Goal: Task Accomplishment & Management: Manage account settings

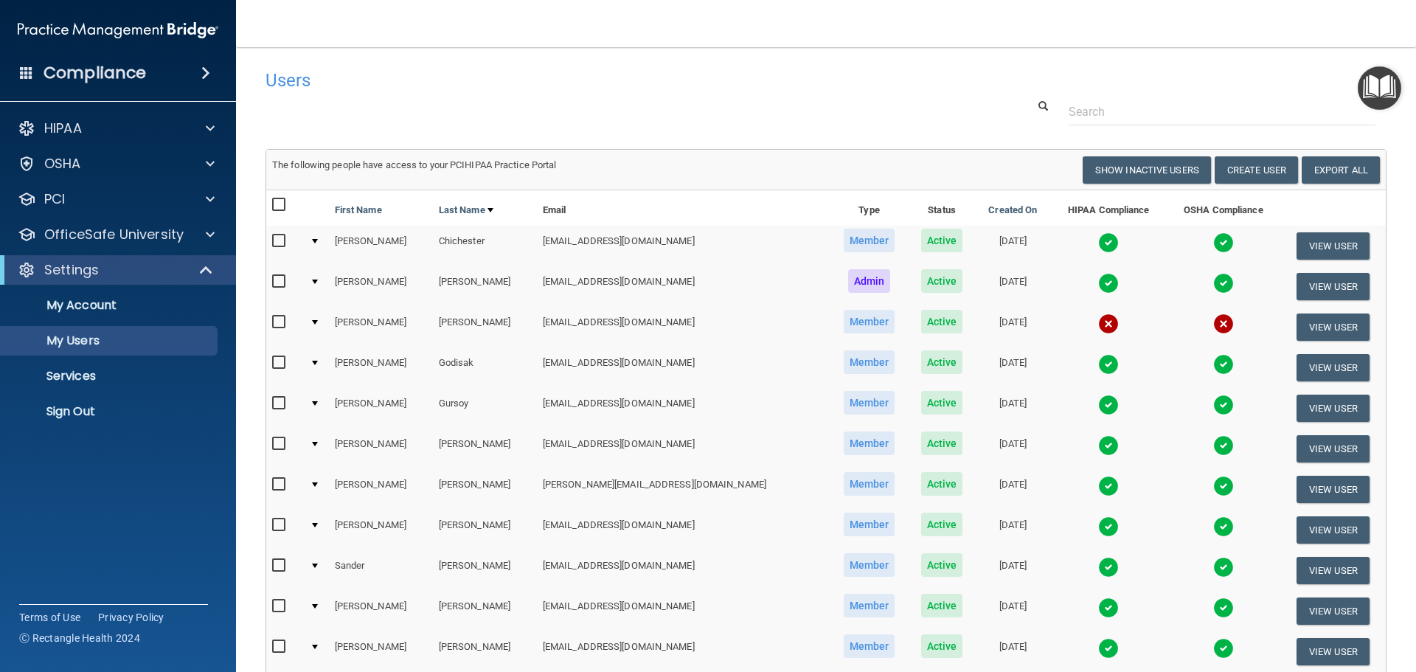
select select "20"
click at [1098, 602] on img at bounding box center [1108, 607] width 21 height 21
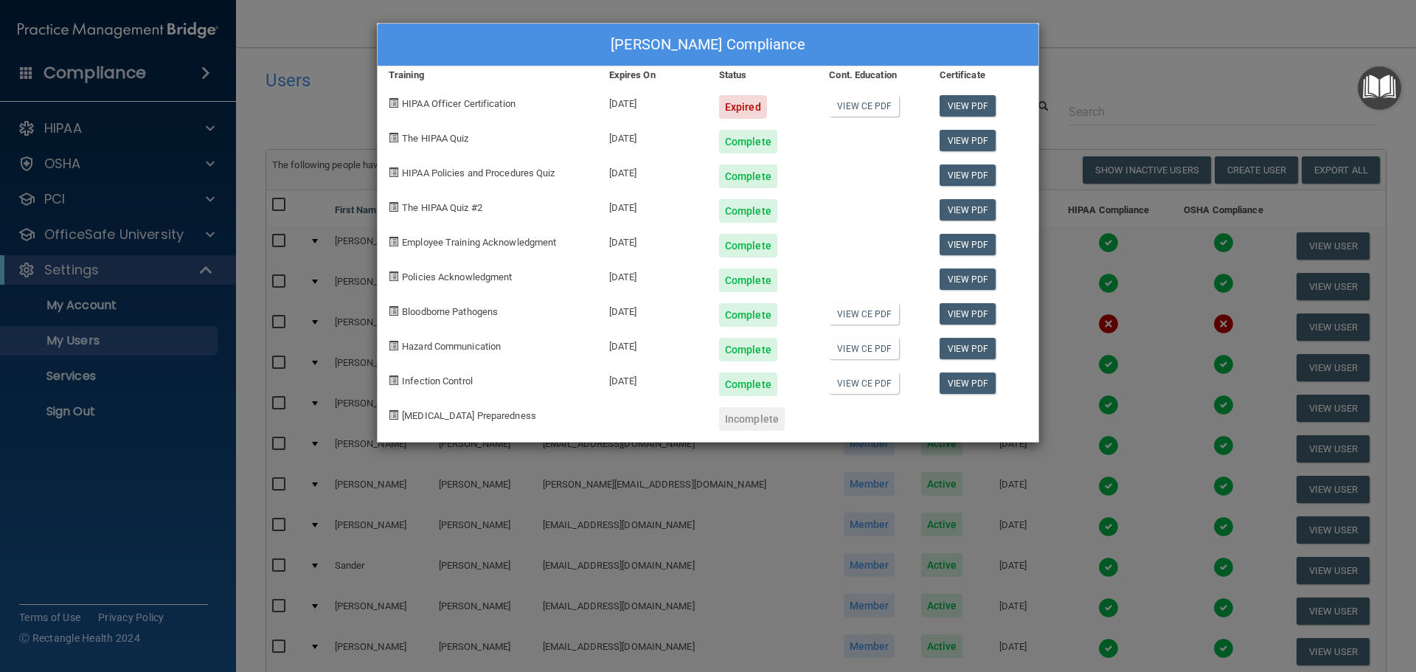
click at [1142, 61] on div "Ethan Weckstein's Compliance Training Expires On Status Cont. Education Certifi…" at bounding box center [708, 336] width 1416 height 672
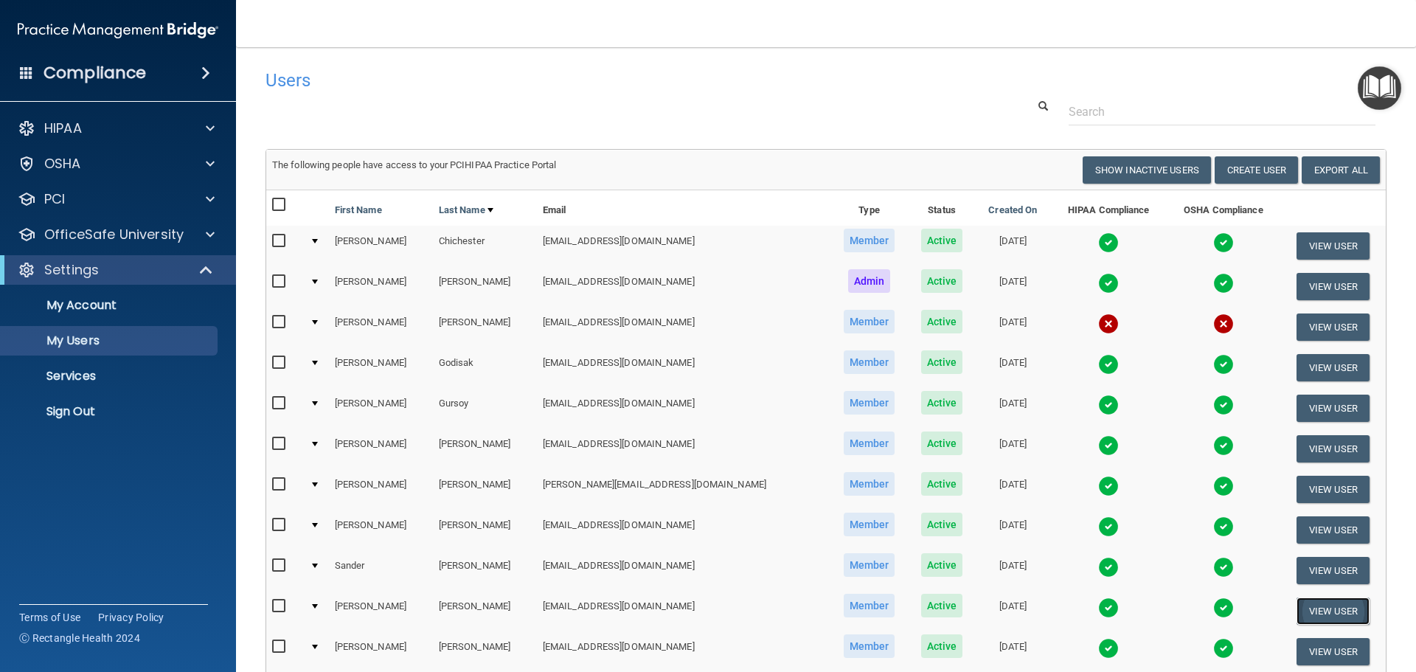
click at [1306, 612] on button "View User" at bounding box center [1332, 610] width 73 height 27
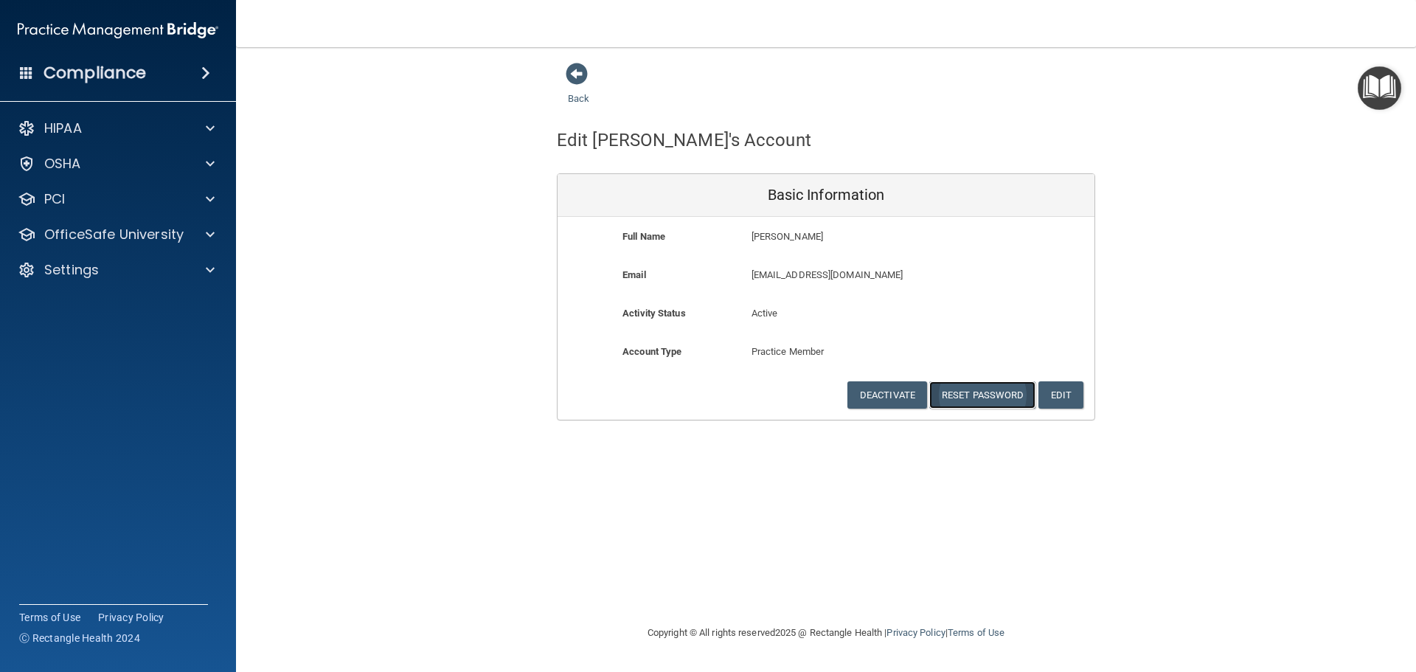
click at [995, 393] on button "Reset Password" at bounding box center [982, 394] width 106 height 27
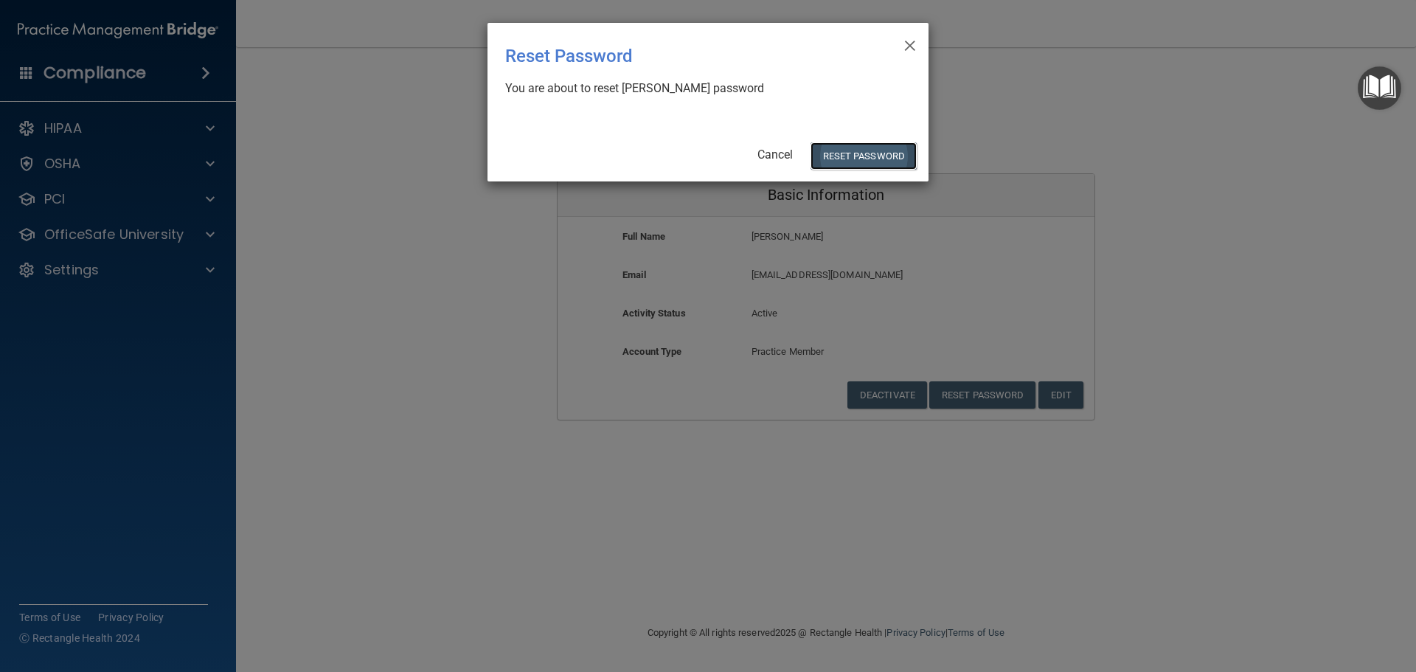
click at [847, 151] on button "Reset Password" at bounding box center [863, 155] width 106 height 27
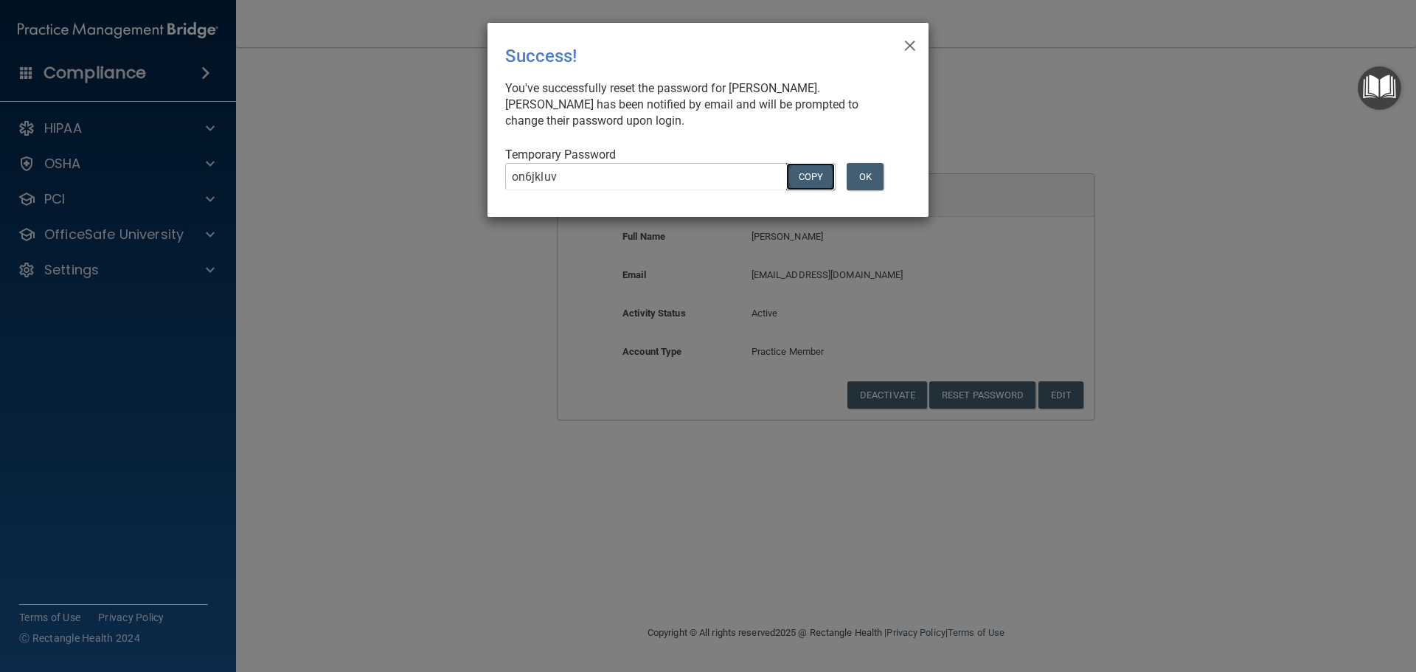
click at [812, 168] on button "COPY" at bounding box center [810, 176] width 49 height 27
click at [912, 41] on span "×" at bounding box center [909, 43] width 13 height 29
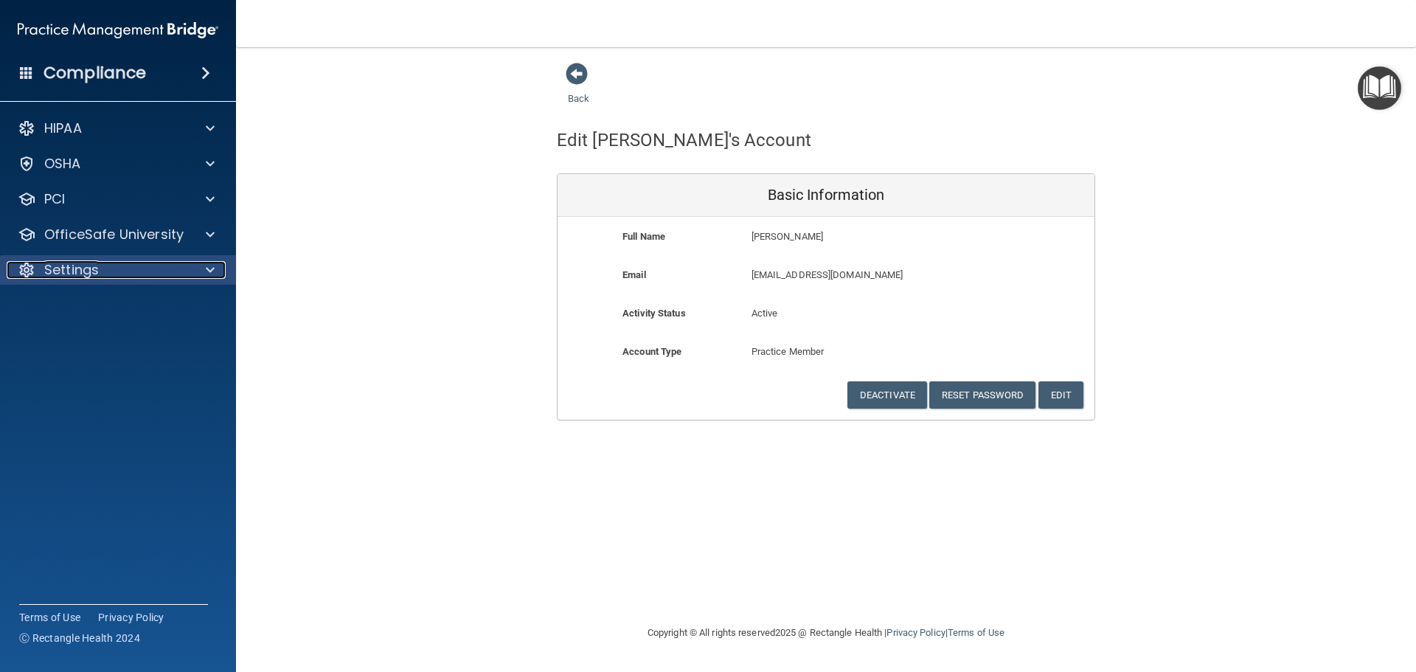
click at [92, 271] on p "Settings" at bounding box center [71, 270] width 55 height 18
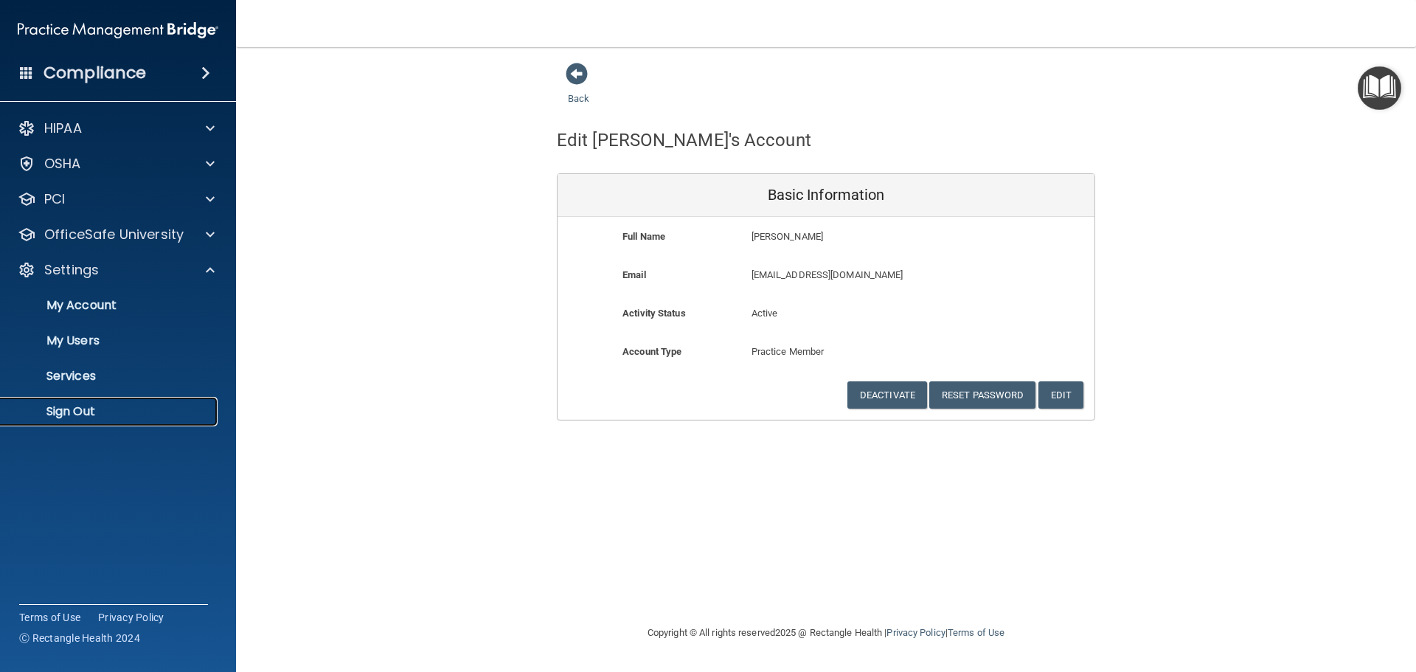
click at [59, 411] on p "Sign Out" at bounding box center [110, 411] width 201 height 15
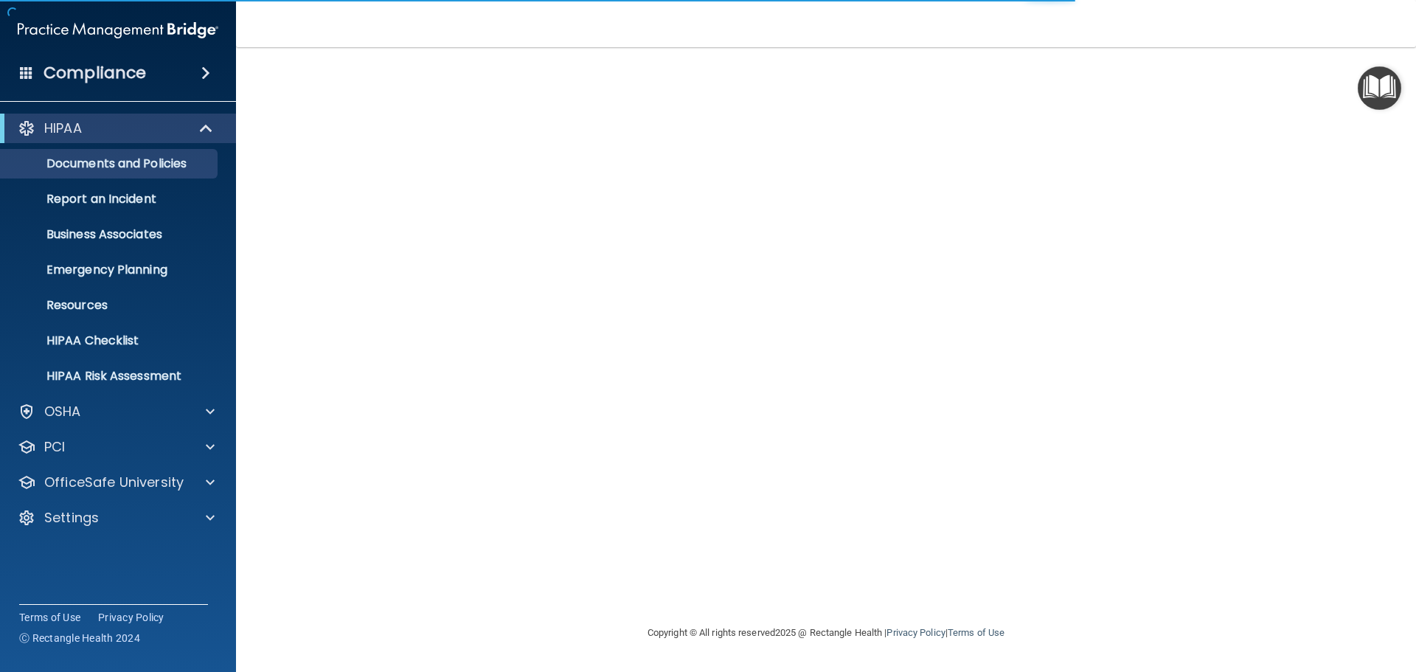
click at [840, 117] on div "cdulzo@yahoo.com Invalid email/password. You don't have permission to access th…" at bounding box center [825, 335] width 1121 height 547
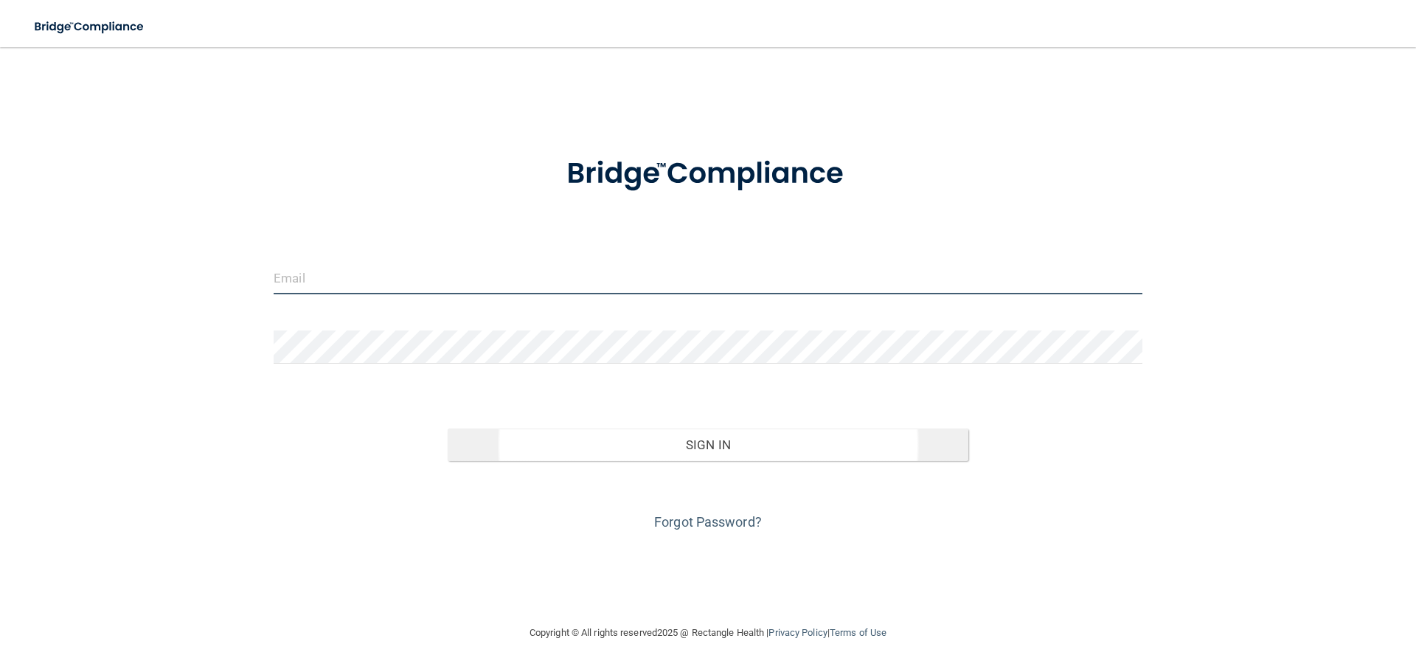
type input "[EMAIL_ADDRESS][DOMAIN_NAME]"
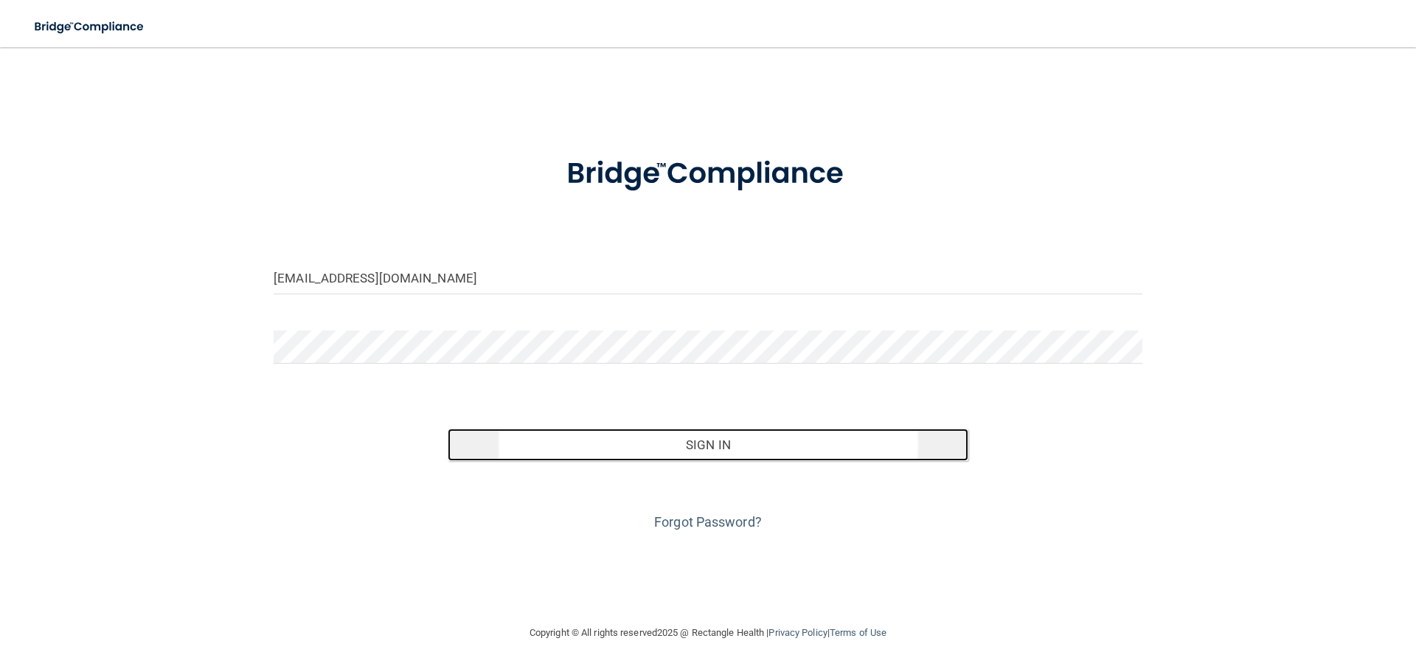
click at [653, 448] on button "Sign In" at bounding box center [708, 444] width 521 height 32
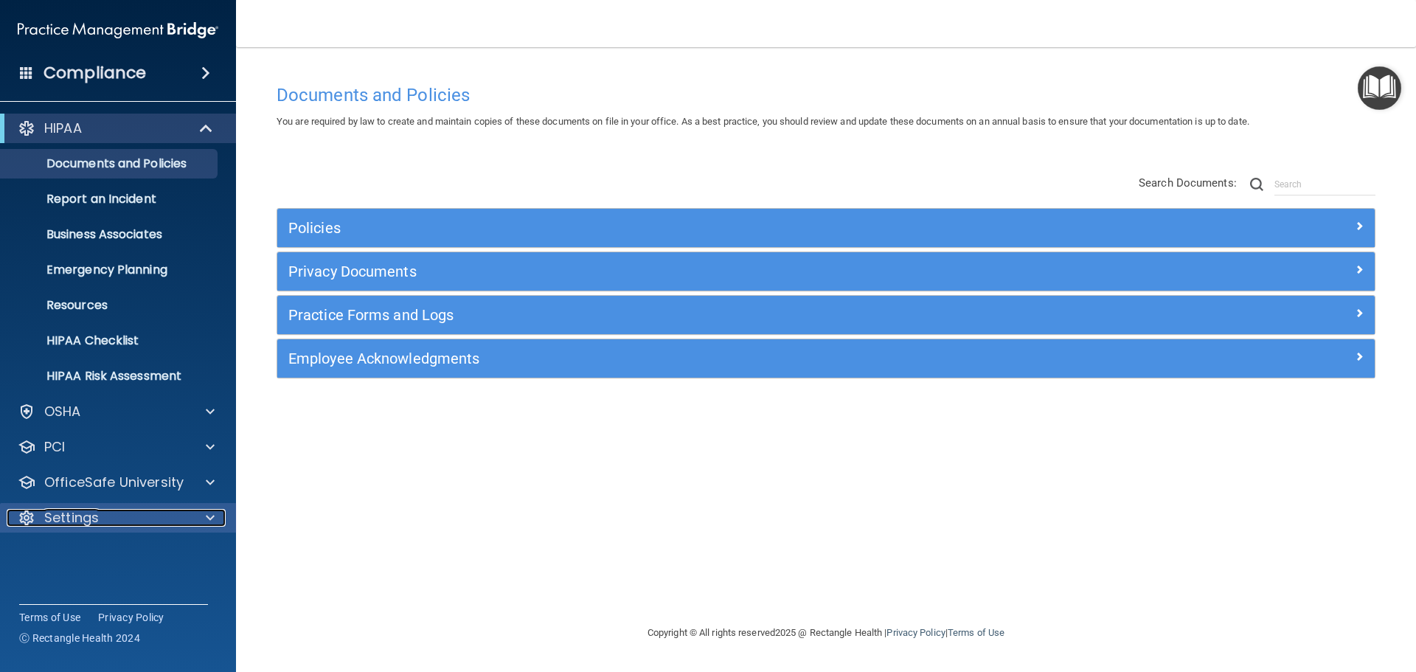
click at [60, 515] on p "Settings" at bounding box center [71, 518] width 55 height 18
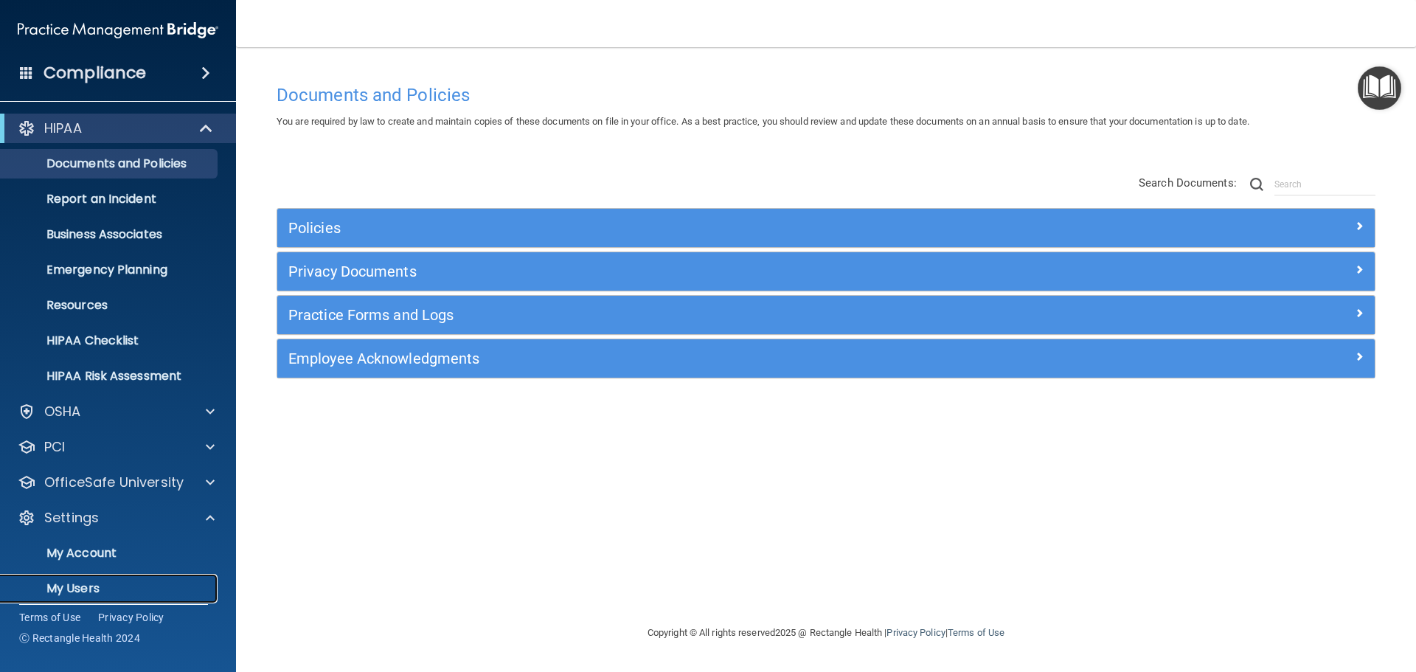
click at [66, 586] on p "My Users" at bounding box center [110, 588] width 201 height 15
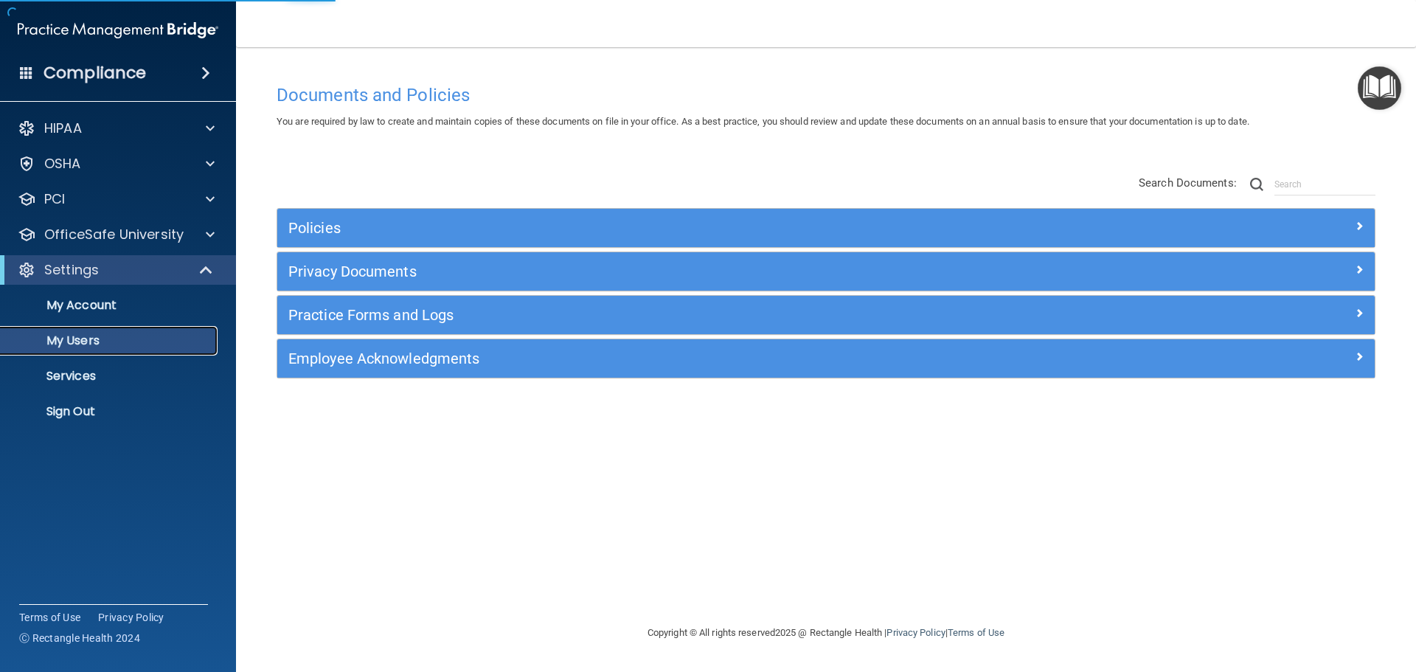
select select "20"
